Goal: Book appointment/travel/reservation

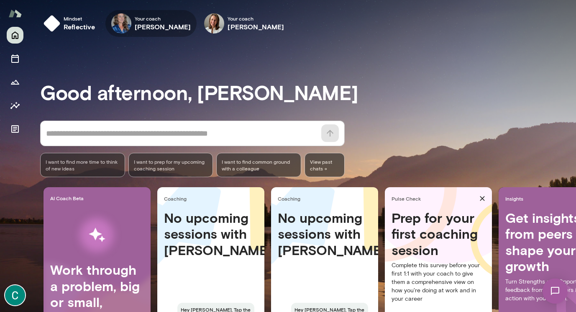
click at [154, 31] on h6 "[PERSON_NAME]" at bounding box center [163, 27] width 57 height 10
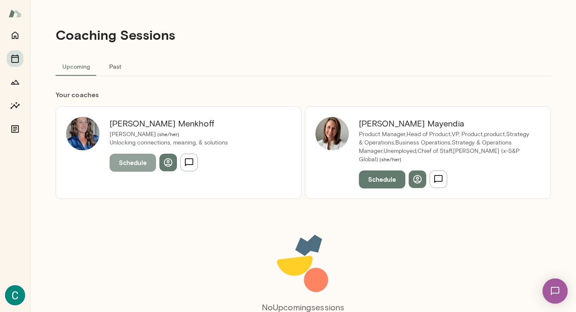
click at [136, 159] on button "Schedule" at bounding box center [133, 163] width 46 height 18
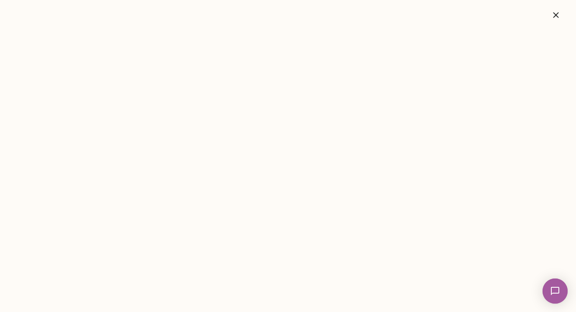
click at [558, 13] on icon "button" at bounding box center [555, 14] width 5 height 5
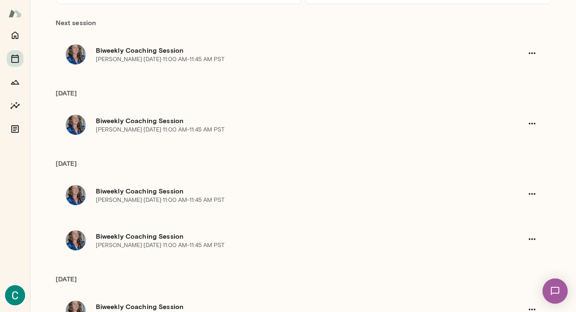
scroll to position [172, 0]
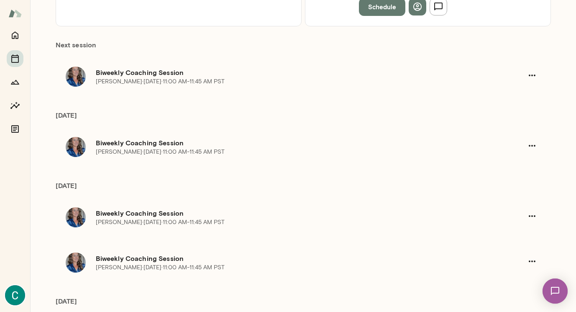
click at [206, 76] on h6 "Biweekly Coaching Session" at bounding box center [310, 72] width 428 height 10
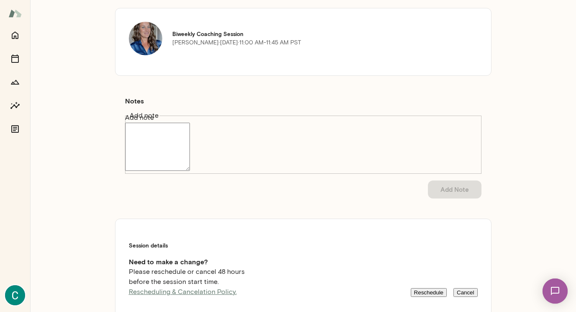
scroll to position [57, 0]
